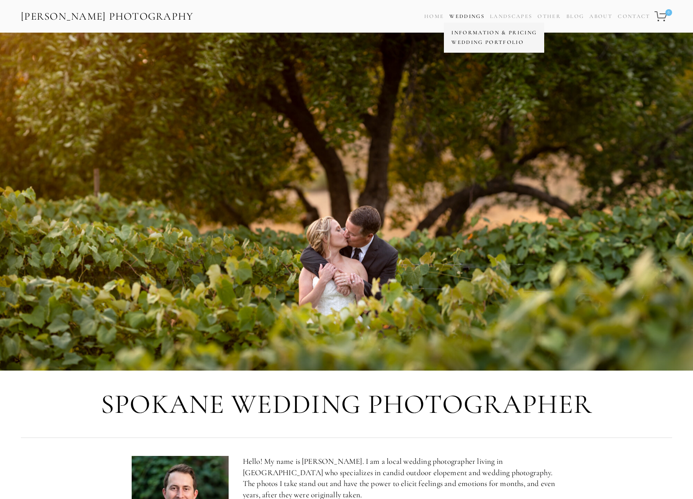
drag, startPoint x: 473, startPoint y: 33, endPoint x: 473, endPoint y: 46, distance: 13.4
click at [473, 33] on link "Information & Pricing" at bounding box center [493, 33] width 89 height 10
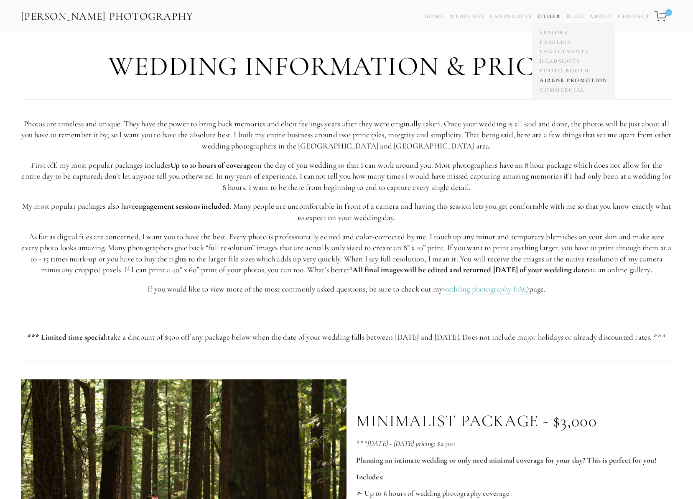
drag, startPoint x: 554, startPoint y: 77, endPoint x: 553, endPoint y: 82, distance: 4.4
click at [554, 77] on link "Airbnb Promotion" at bounding box center [573, 81] width 72 height 10
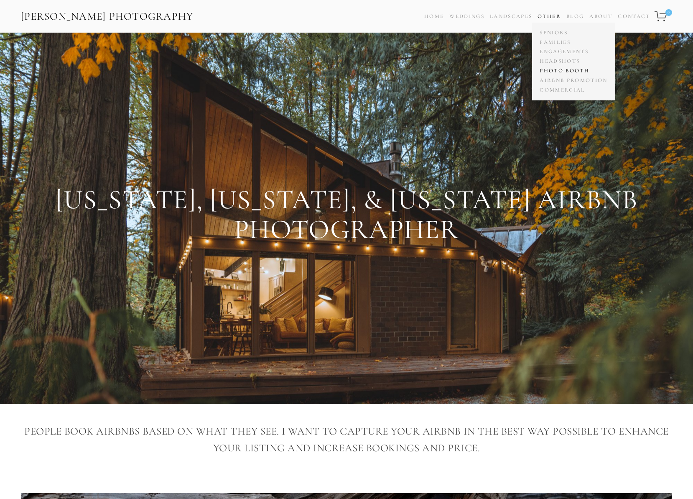
click at [565, 74] on link "Photo Booth" at bounding box center [573, 71] width 72 height 10
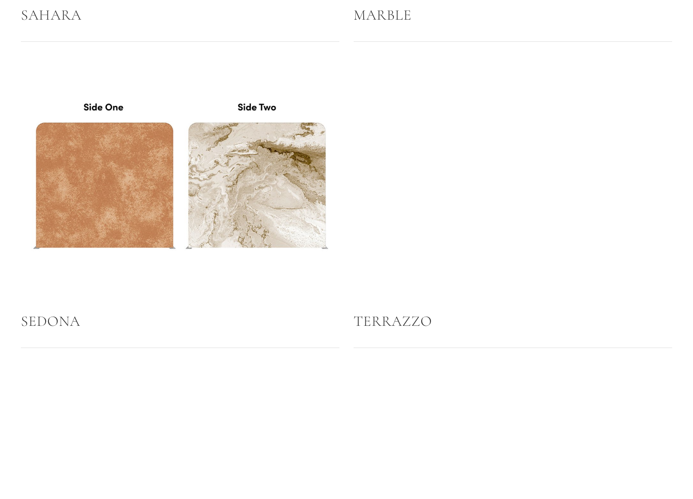
scroll to position [1607, 0]
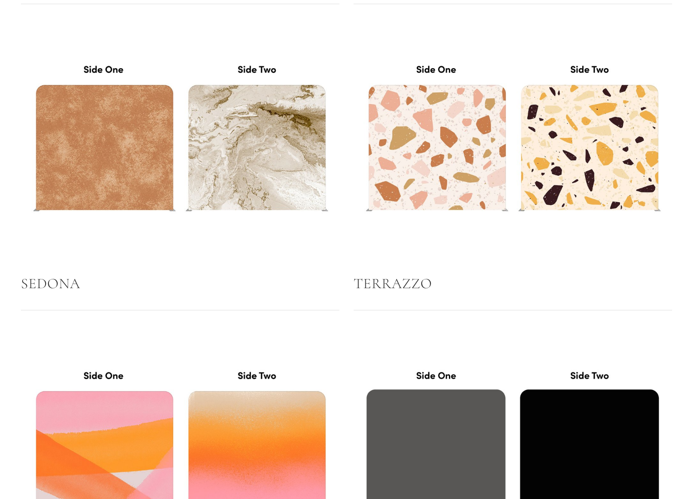
drag, startPoint x: 575, startPoint y: 261, endPoint x: 576, endPoint y: 224, distance: 36.8
click at [575, 260] on div at bounding box center [512, 141] width 333 height 253
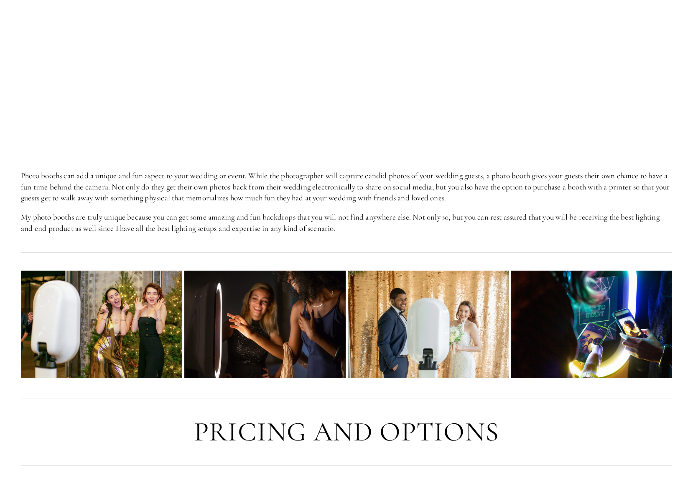
scroll to position [48, 0]
